Goal: Navigation & Orientation: Find specific page/section

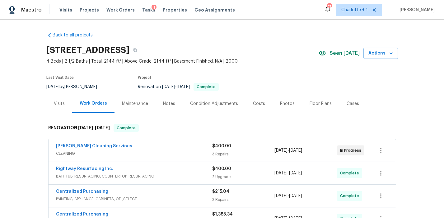
click at [254, 102] on div "Costs" at bounding box center [259, 103] width 12 height 6
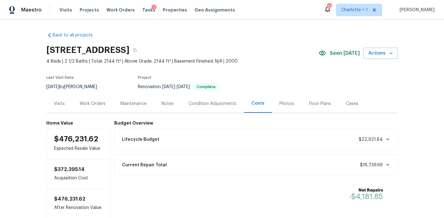
click at [280, 103] on div "Photos" at bounding box center [286, 103] width 15 height 6
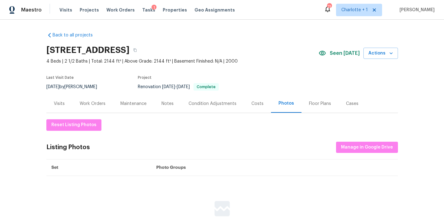
click at [73, 107] on div "Work Orders" at bounding box center [92, 103] width 41 height 18
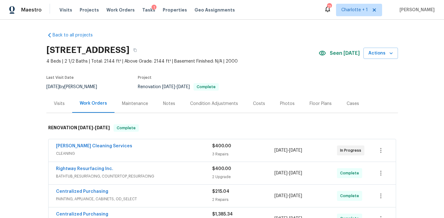
click at [164, 159] on div "[PERSON_NAME] Cleaning Services CLEANING $400.00 3 Repairs [DATE] - [DATE] In P…" at bounding box center [222, 150] width 347 height 22
click at [170, 148] on div "[PERSON_NAME] Cleaning Services" at bounding box center [134, 146] width 156 height 7
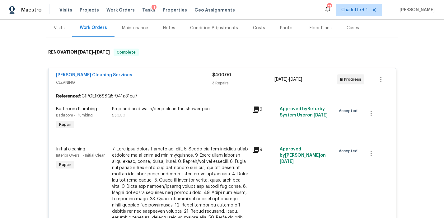
scroll to position [75, 0]
click at [159, 86] on span "CLEANING" at bounding box center [134, 83] width 156 height 6
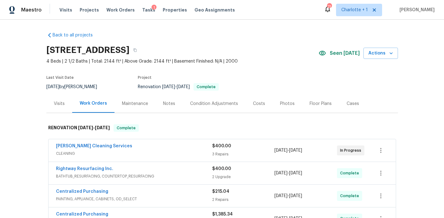
scroll to position [1, 0]
click at [317, 103] on div "Floor Plans" at bounding box center [321, 103] width 22 height 6
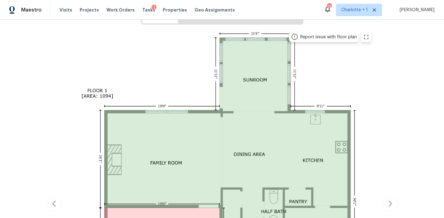
scroll to position [69, 0]
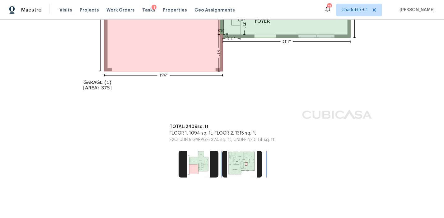
click at [228, 154] on img at bounding box center [242, 164] width 40 height 27
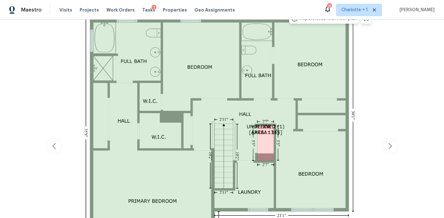
scroll to position [122, 0]
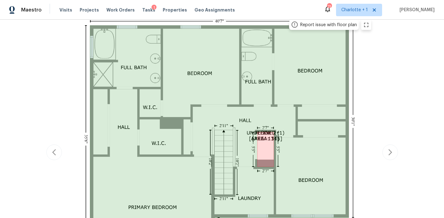
click at [74, 50] on img at bounding box center [222, 151] width 306 height 270
drag, startPoint x: 382, startPoint y: 52, endPoint x: 382, endPoint y: 2, distance: 50.1
click at [382, 52] on div "Report issue with floor plan Report issue with floor plan" at bounding box center [222, 152] width 352 height 272
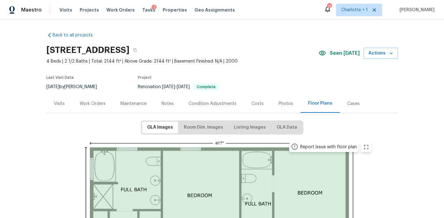
click at [273, 102] on div "Photos" at bounding box center [286, 103] width 30 height 18
